Goal: Task Accomplishment & Management: Complete application form

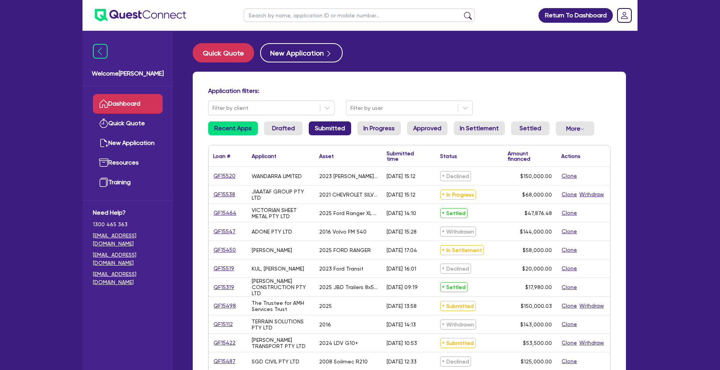
click at [311, 123] on link "Submitted" at bounding box center [330, 128] width 42 height 14
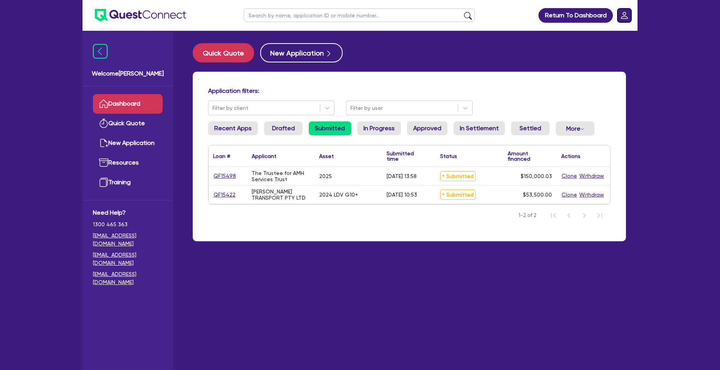
click at [623, 17] on rect "Dropdown toggle" at bounding box center [624, 15] width 14 height 14
click at [592, 52] on link "Logout" at bounding box center [602, 49] width 58 height 14
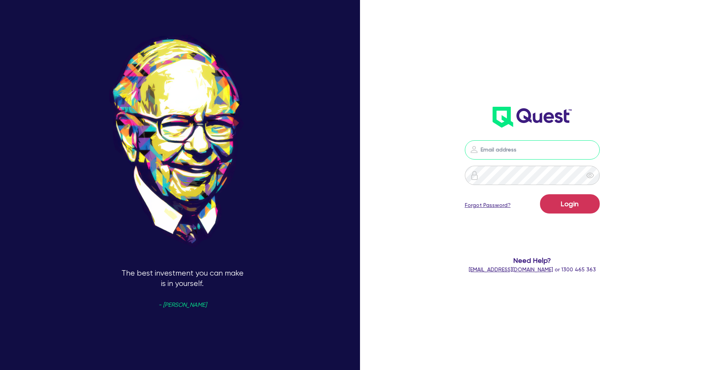
type input "sam.millard@quest.finance"
click at [557, 201] on button "Login" at bounding box center [570, 203] width 60 height 19
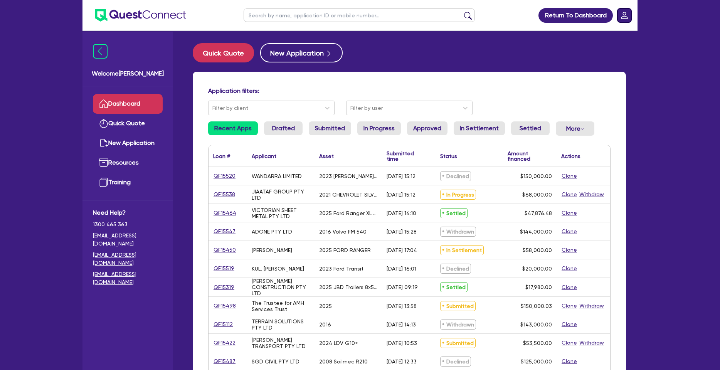
click at [628, 14] on rect "Dropdown toggle" at bounding box center [624, 15] width 14 height 14
click at [599, 49] on link "Logout" at bounding box center [602, 49] width 58 height 14
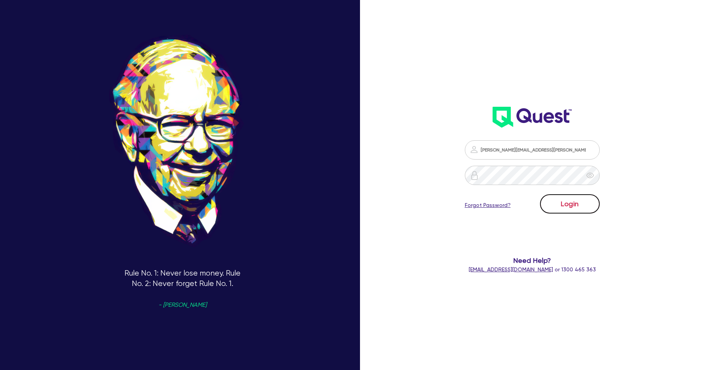
click at [566, 208] on button "Login" at bounding box center [570, 203] width 60 height 19
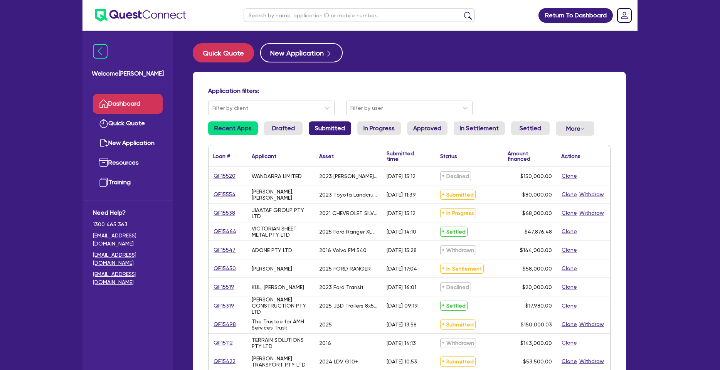
click at [313, 128] on link "Submitted" at bounding box center [330, 128] width 42 height 14
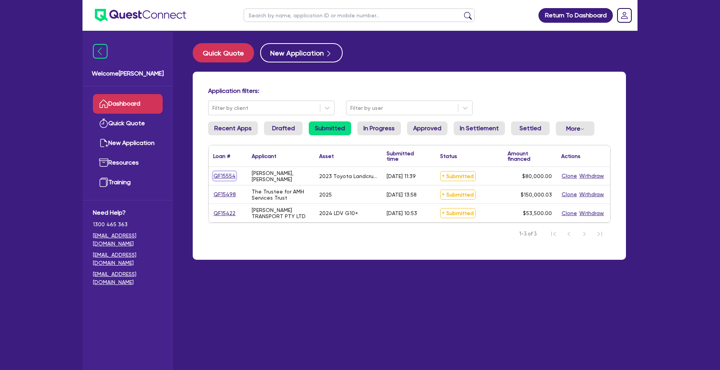
click at [225, 177] on link "QF15554" at bounding box center [224, 175] width 23 height 9
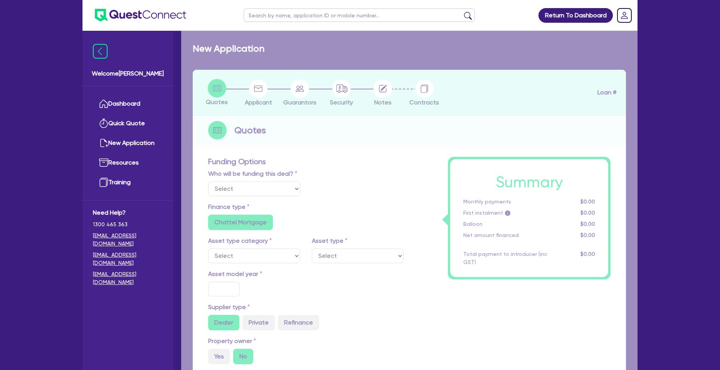
select select "Quest Finance - Own Book"
select select "CARS_AND_LIGHT_TRUCKS"
type input "2023"
type input "100,000"
type input "20,000"
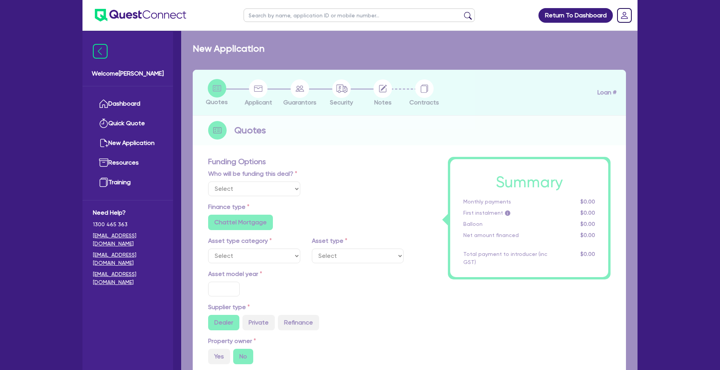
type input "6"
type input "4,800"
type input "17.95"
type input "990"
select select "PASSENGER_VEHICLES"
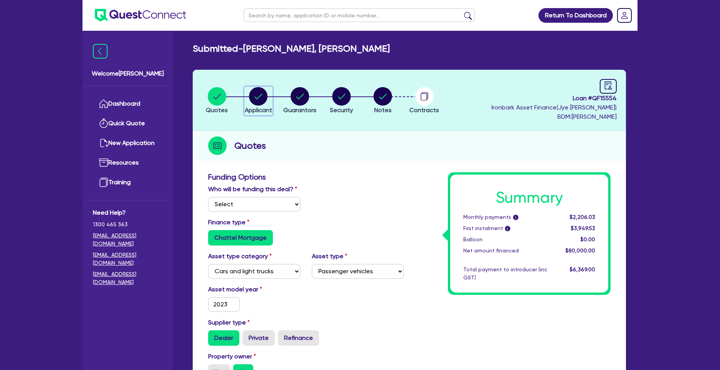
click at [252, 98] on circle "button" at bounding box center [258, 96] width 18 height 18
select select "SOLE_TRADER"
select select "BUILDING_CONSTRUCTION"
select select "TRADES_SERVICES_CONSUMERS"
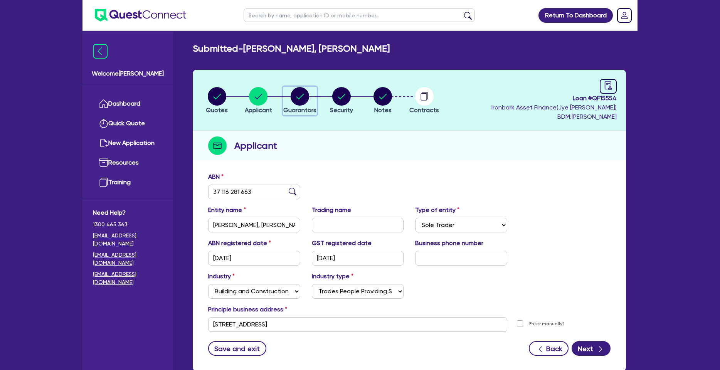
click at [304, 96] on circle "button" at bounding box center [299, 96] width 18 height 18
select select "MR"
select select "NSW"
select select "SINGLE"
select select "CASH"
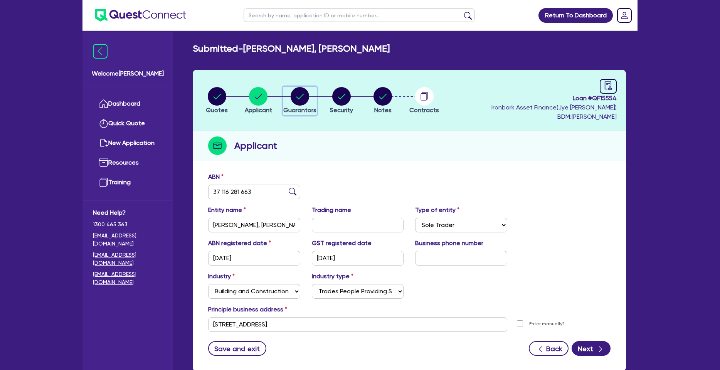
select select "VEHICLE"
select select "HOUSEHOLD_PERSONAL"
select select "OTHER"
select select "VEHICLE_LOAN"
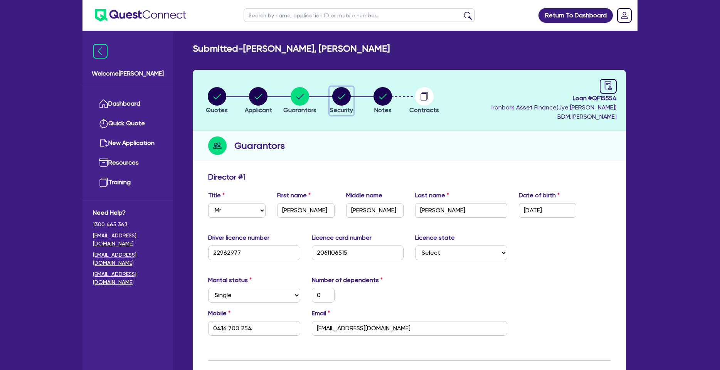
click at [337, 101] on circle "button" at bounding box center [341, 96] width 18 height 18
select select "CARS_AND_LIGHT_TRUCKS"
select select "PASSENGER_VEHICLES"
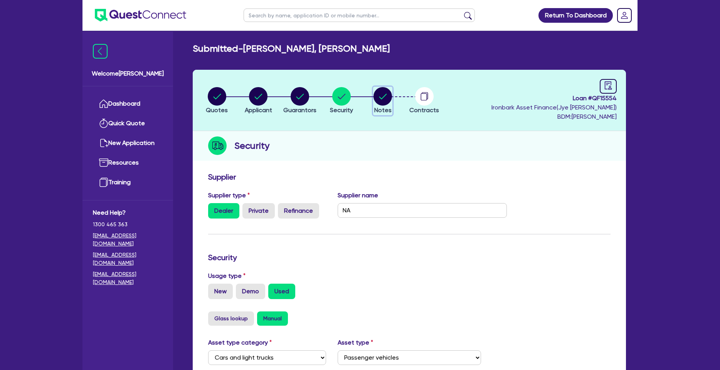
click at [380, 98] on circle "button" at bounding box center [382, 96] width 18 height 18
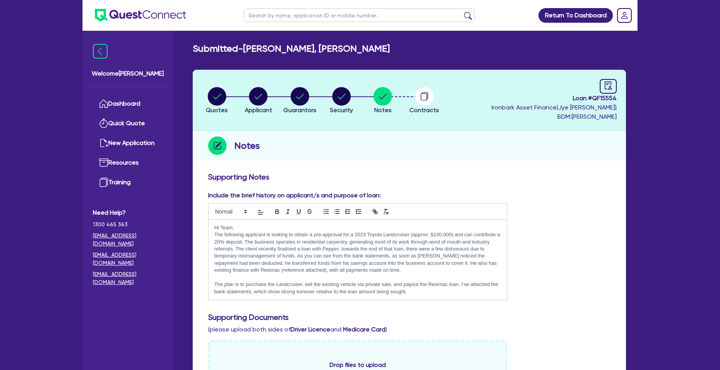
click at [292, 244] on p "The following applicant is looking to obtain a pre-approval for a 2023 Toyota L…" at bounding box center [357, 252] width 287 height 43
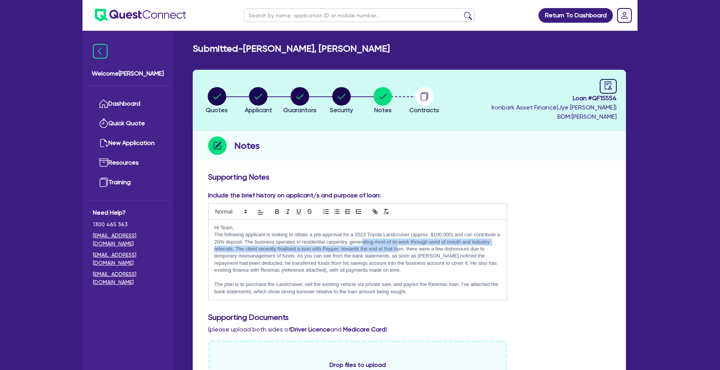
drag, startPoint x: 363, startPoint y: 244, endPoint x: 396, endPoint y: 250, distance: 34.4
click at [398, 250] on p "The following applicant is looking to obtain a pre-approval for a 2023 Toyota L…" at bounding box center [357, 252] width 287 height 43
click at [282, 250] on p "The following applicant is looking to obtain a pre-approval for a 2023 Toyota L…" at bounding box center [357, 252] width 287 height 43
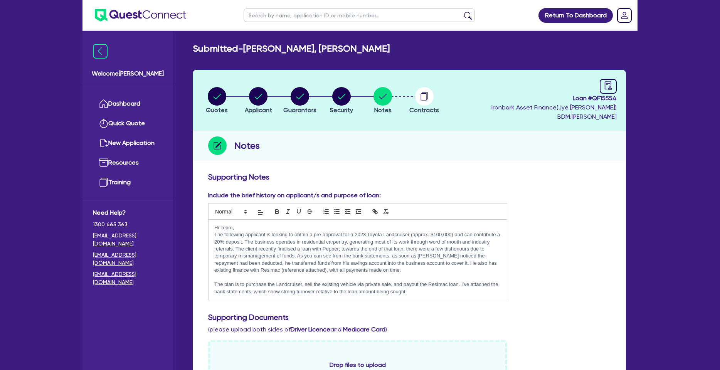
drag, startPoint x: 301, startPoint y: 256, endPoint x: 331, endPoint y: 259, distance: 30.2
click at [331, 259] on p "The following applicant is looking to obtain a pre-approval for a 2023 Toyota L…" at bounding box center [357, 252] width 287 height 43
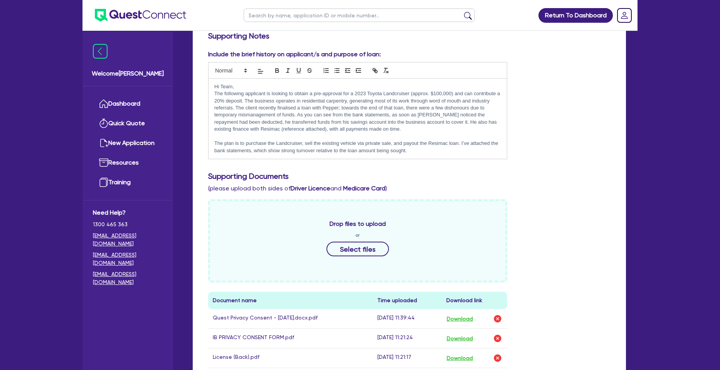
scroll to position [316, 0]
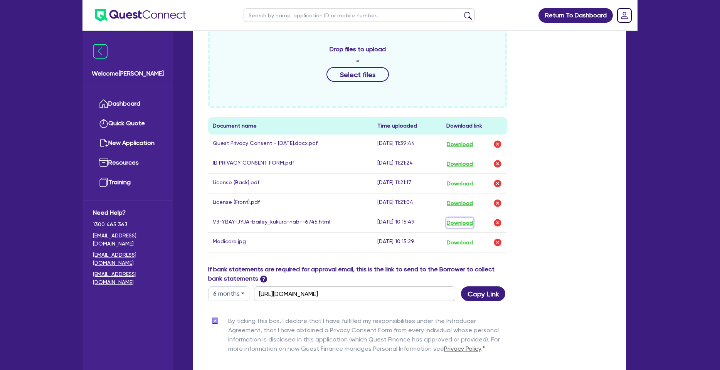
click at [464, 223] on button "Download" at bounding box center [459, 223] width 27 height 10
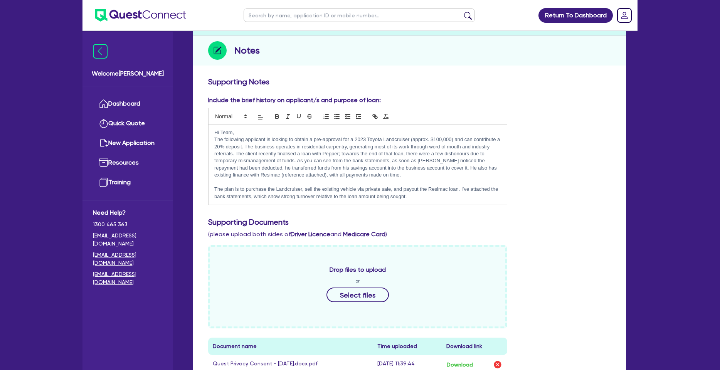
scroll to position [0, 0]
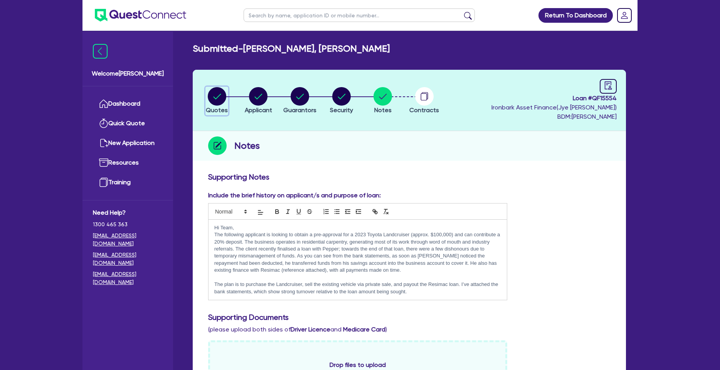
click at [212, 99] on circle "button" at bounding box center [217, 96] width 18 height 18
select select "Quest Finance - Own Book"
select select "CARS_AND_LIGHT_TRUCKS"
select select "PASSENGER_VEHICLES"
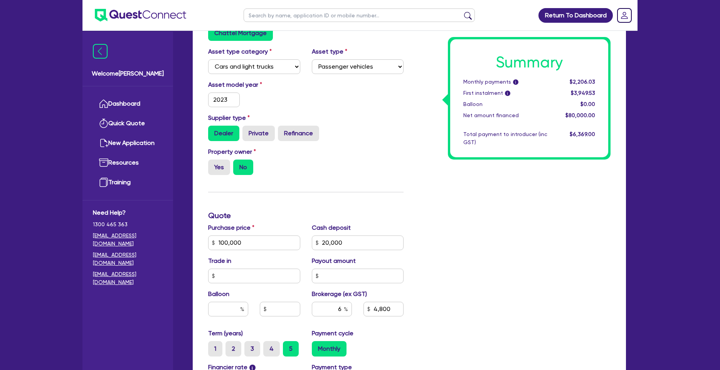
scroll to position [304, 0]
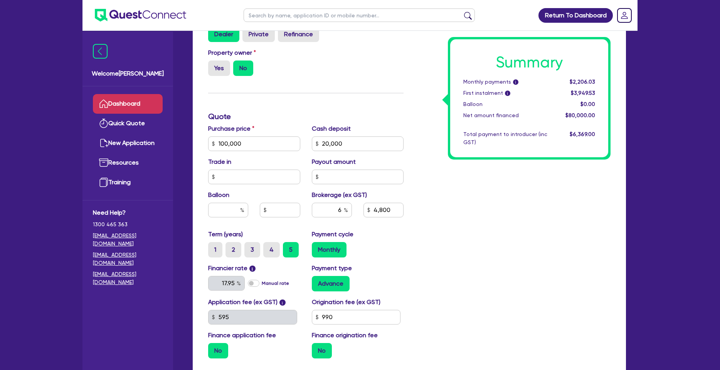
click at [142, 111] on link "Dashboard" at bounding box center [128, 104] width 70 height 20
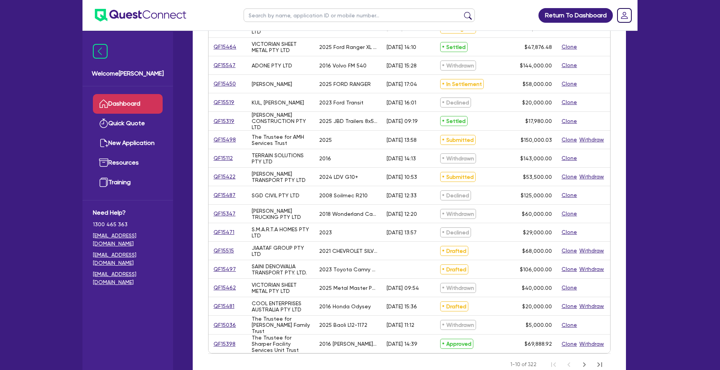
scroll to position [42, 0]
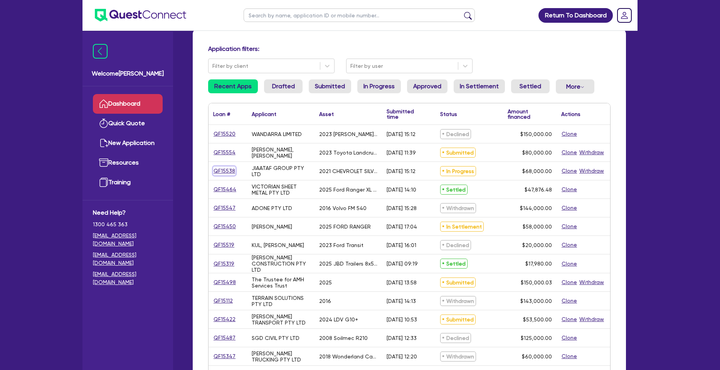
click at [224, 169] on link "QF15538" at bounding box center [224, 170] width 22 height 9
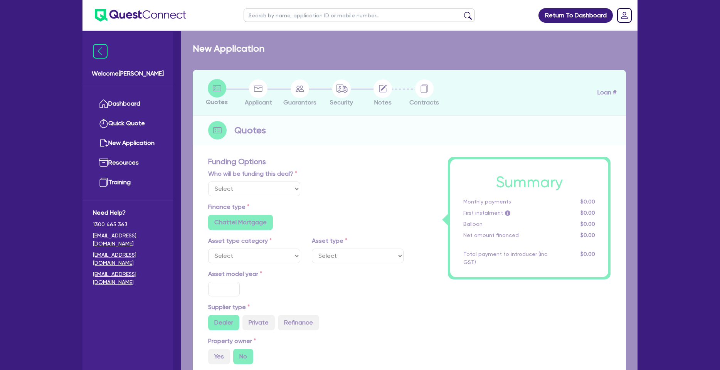
select select "Quest Finance - Own Book"
select select "CARS_AND_LIGHT_TRUCKS"
type input "2021"
type input "85,000"
type input "17,000"
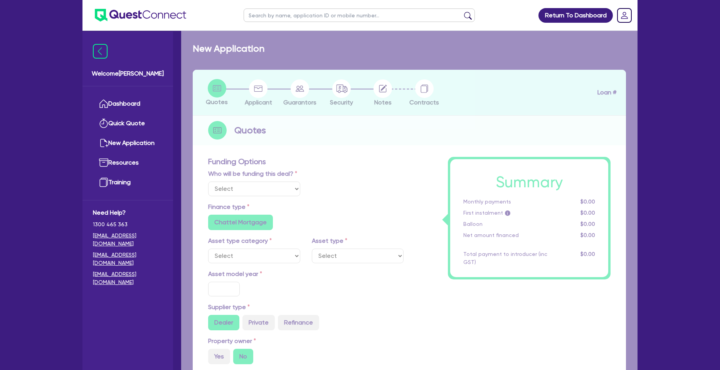
type input "10"
type input "6,800"
type input "17.95"
type input "990"
select select "VANS_AND_UTES"
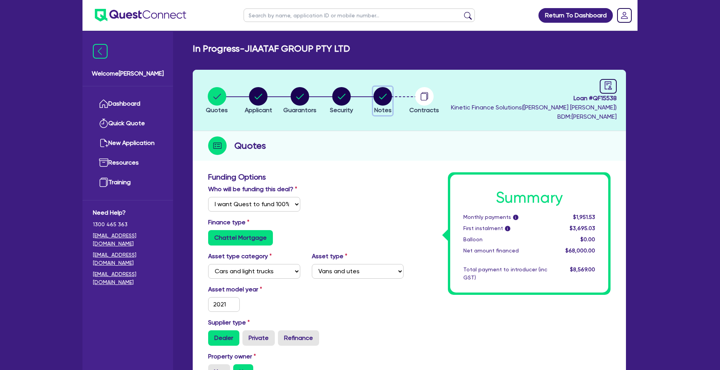
click at [385, 97] on circle "button" at bounding box center [382, 96] width 18 height 18
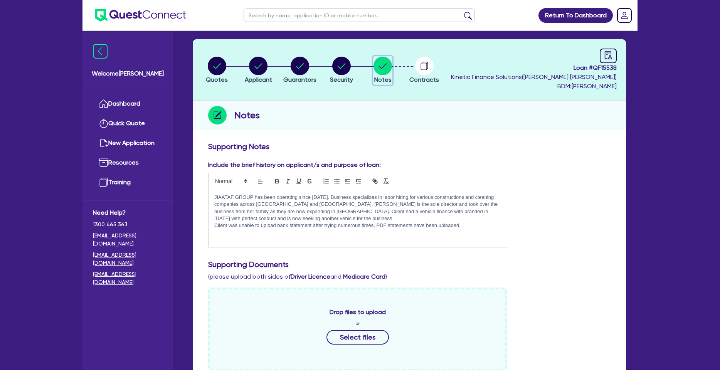
scroll to position [157, 0]
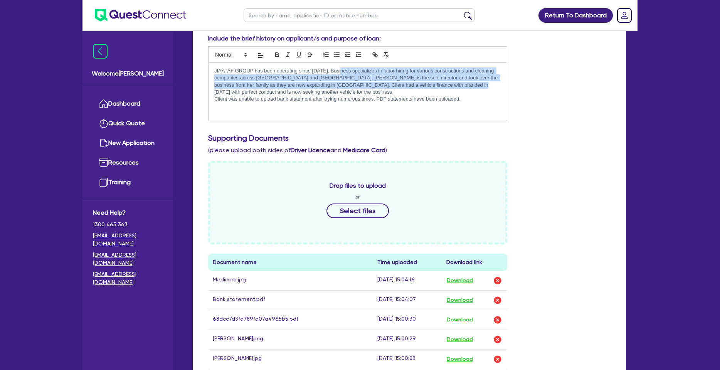
drag, startPoint x: 369, startPoint y: 76, endPoint x: 440, endPoint y: 87, distance: 71.8
click at [440, 87] on p "JIAATAF GROUP has been operating since April 2024. Business specializes in labo…" at bounding box center [357, 81] width 287 height 29
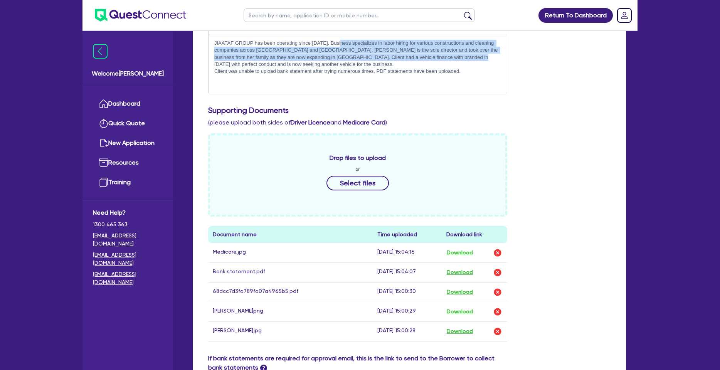
scroll to position [311, 0]
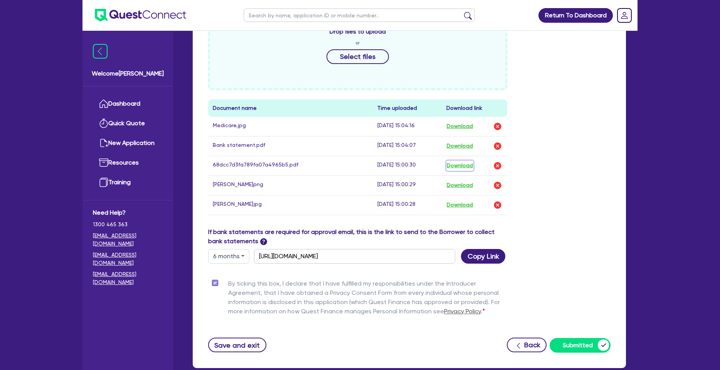
click at [461, 165] on button "Download" at bounding box center [459, 166] width 27 height 10
click at [456, 144] on button "Download" at bounding box center [459, 146] width 27 height 10
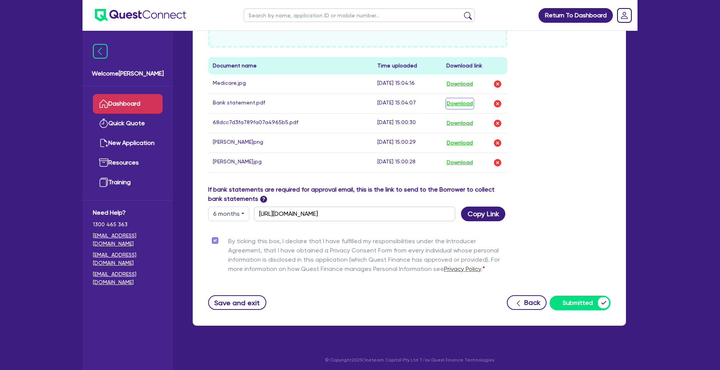
scroll to position [356, 0]
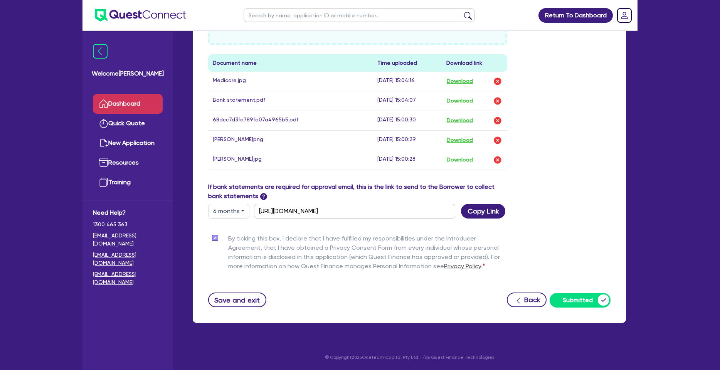
click at [138, 101] on link "Dashboard" at bounding box center [128, 104] width 70 height 20
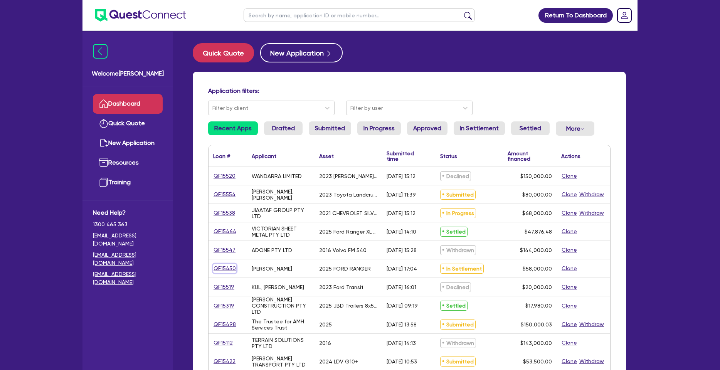
click at [227, 265] on link "QF15450" at bounding box center [224, 268] width 23 height 9
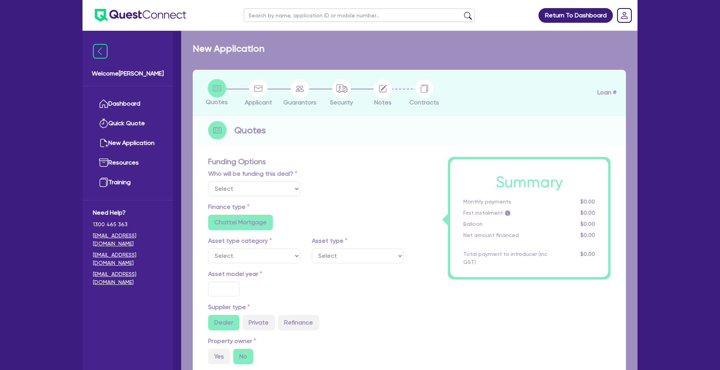
select select "Quest Finance - Own Book"
select select "CARS_AND_LIGHT_TRUCKS"
type input "2025"
radio input "true"
type input "58,000"
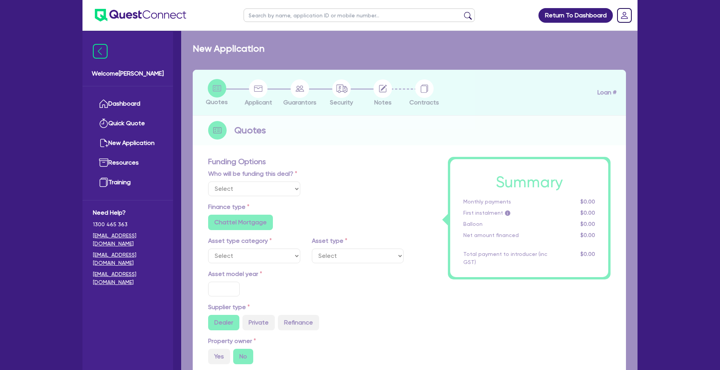
type input "30"
type input "17,400"
type input "8"
type input "4,640"
type input "17.95"
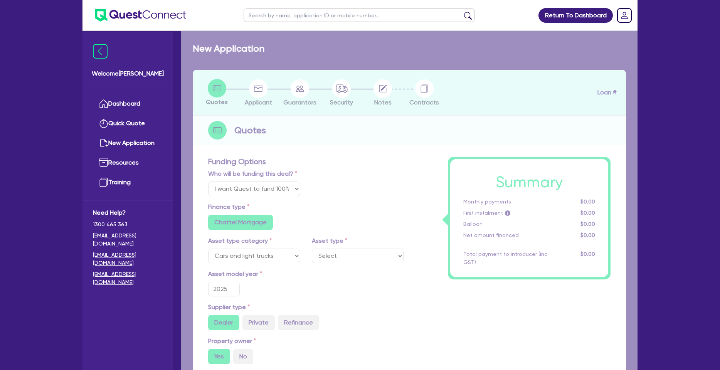
select select "PASSENGER_VEHICLES"
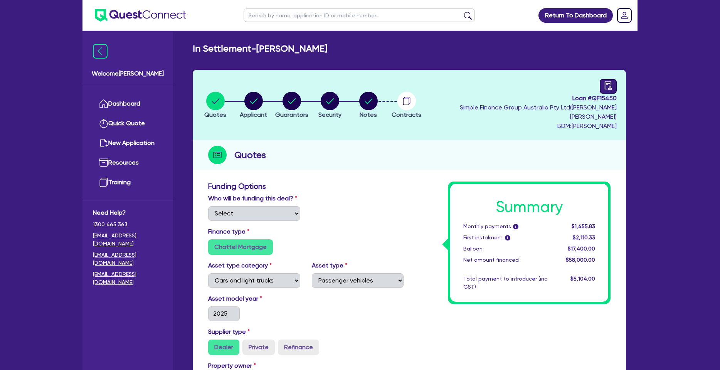
click at [610, 89] on icon "audit" at bounding box center [608, 85] width 8 height 8
select select "IN_SETTLEMENT_WAITING_FOR_PAYMENT"
select select "Quest Finance - Own Book"
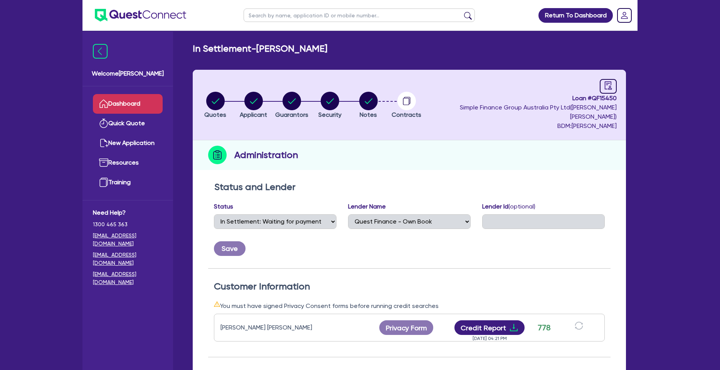
click at [146, 106] on link "Dashboard" at bounding box center [128, 104] width 70 height 20
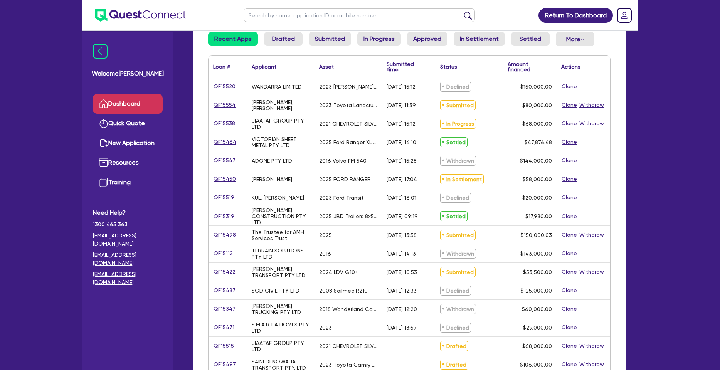
scroll to position [99, 0]
